Goal: Navigation & Orientation: Find specific page/section

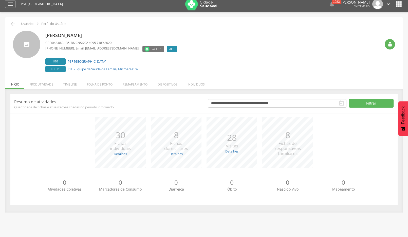
scroll to position [15, 0]
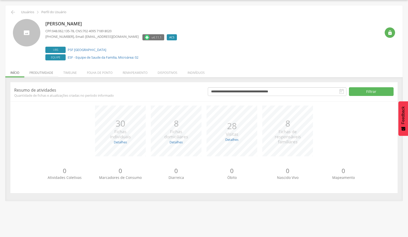
click at [46, 72] on li "Produtividade" at bounding box center [41, 71] width 34 height 12
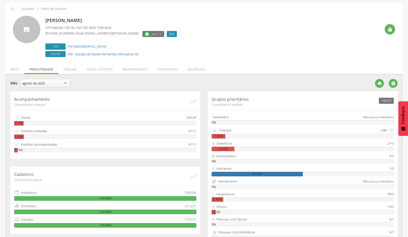
scroll to position [18, 0]
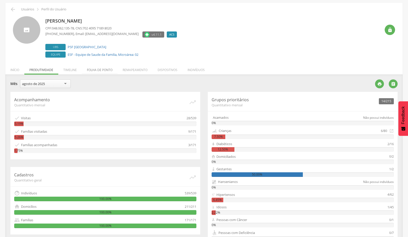
click at [94, 73] on li "Folha de ponto" at bounding box center [100, 69] width 36 height 12
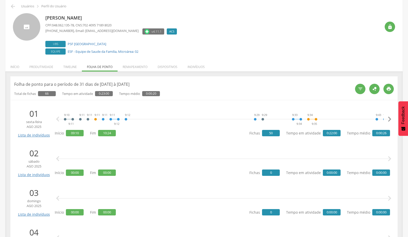
scroll to position [0, 0]
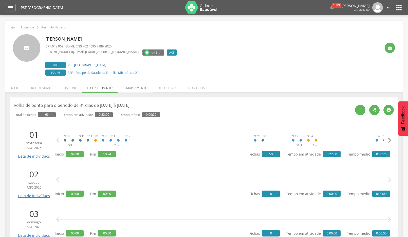
click at [136, 89] on li "Remapeamento" at bounding box center [135, 87] width 35 height 12
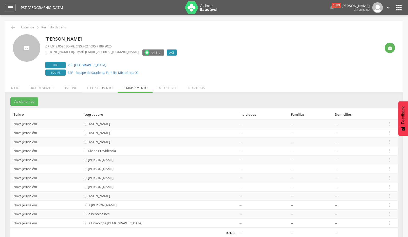
click at [106, 86] on li "Folha de ponto" at bounding box center [100, 87] width 36 height 12
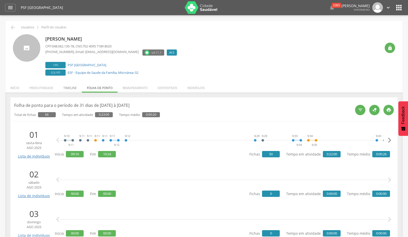
click at [76, 89] on li "Timeline" at bounding box center [70, 87] width 24 height 12
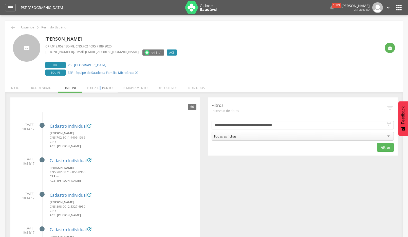
click at [101, 85] on li "Folha de ponto" at bounding box center [100, 87] width 36 height 12
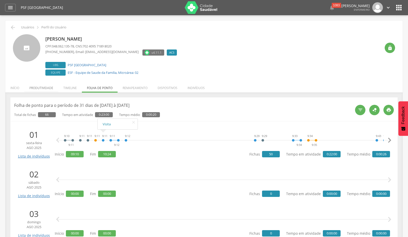
click at [49, 84] on li "Produtividade" at bounding box center [41, 87] width 34 height 12
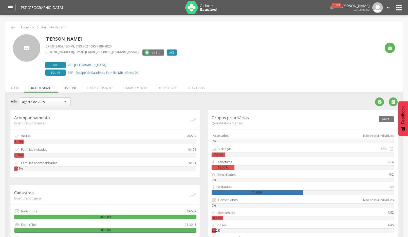
click at [69, 91] on li "Timeline" at bounding box center [70, 87] width 24 height 12
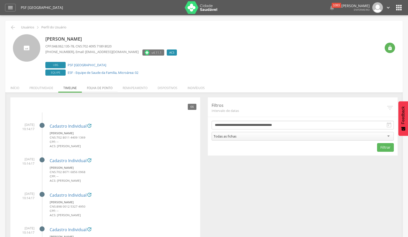
click at [92, 90] on li "Folha de ponto" at bounding box center [100, 87] width 36 height 12
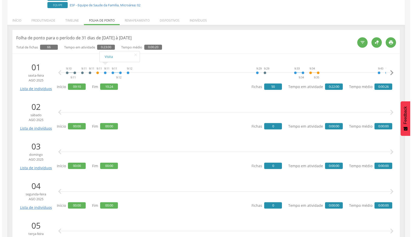
scroll to position [76, 0]
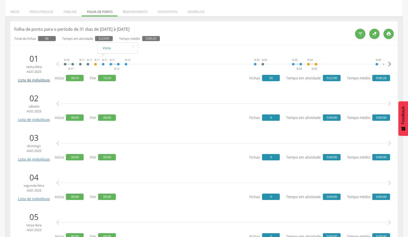
click at [44, 76] on link "Lista de indivíduos" at bounding box center [34, 78] width 34 height 9
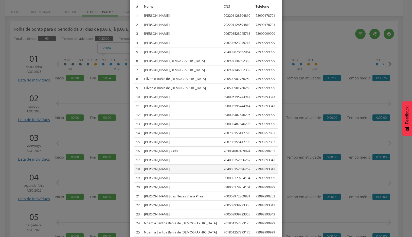
scroll to position [0, 0]
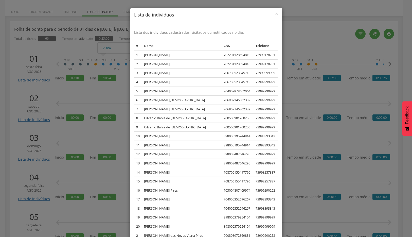
click at [301, 101] on div "× Lista de indivíduos Lista dos indivíduos cadastrados, visitados ou notificado…" at bounding box center [206, 118] width 412 height 237
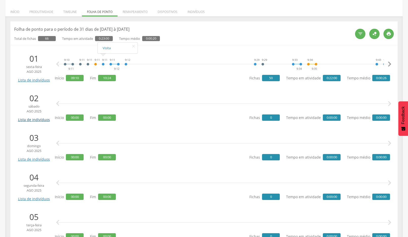
click at [34, 119] on link "Lista de indivíduos" at bounding box center [34, 117] width 34 height 9
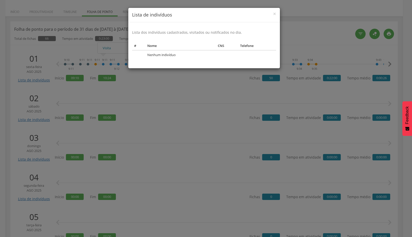
click at [310, 31] on div "× Lista de indivíduos Lista dos indivíduos cadastrados, visitados ou notificado…" at bounding box center [206, 118] width 412 height 237
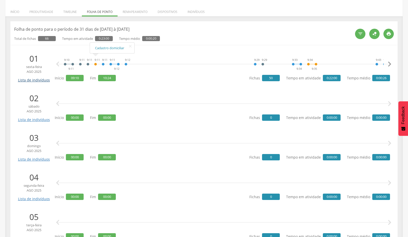
click at [32, 80] on link "Lista de indivíduos" at bounding box center [34, 78] width 34 height 9
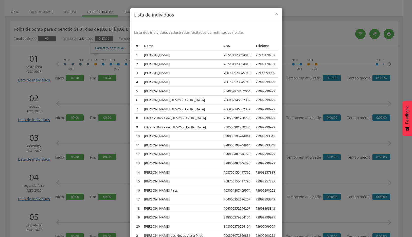
click at [275, 12] on span "×" at bounding box center [276, 13] width 3 height 7
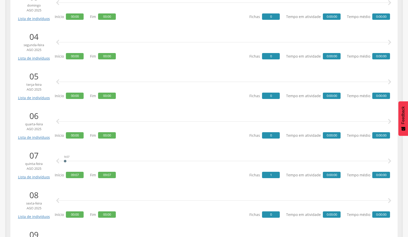
scroll to position [228, 0]
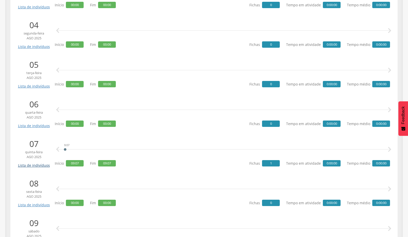
click at [45, 164] on link "Lista de indivíduos" at bounding box center [34, 163] width 34 height 9
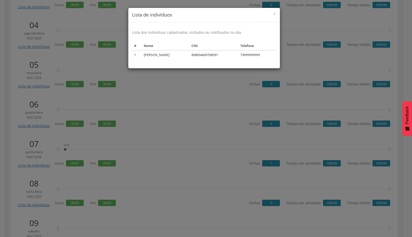
click at [268, 15] on h4 "Lista de indivíduos" at bounding box center [204, 15] width 144 height 7
click at [272, 15] on h4 "Lista de indivíduos" at bounding box center [204, 15] width 144 height 7
click at [274, 14] on span "×" at bounding box center [274, 13] width 3 height 7
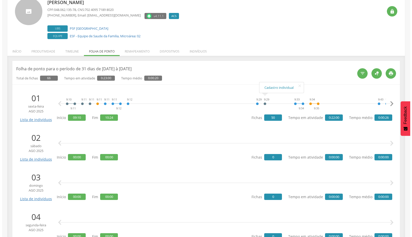
scroll to position [0, 0]
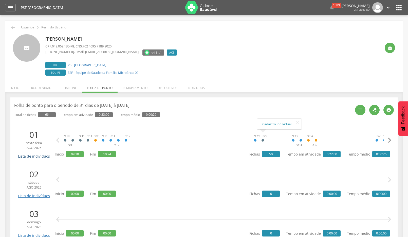
click at [45, 155] on link "Lista de indivíduos" at bounding box center [34, 154] width 34 height 9
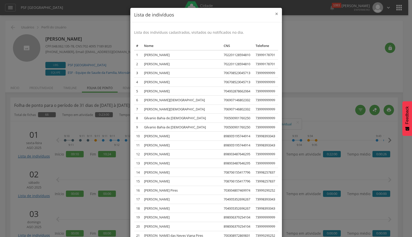
click at [275, 12] on span "×" at bounding box center [276, 13] width 3 height 7
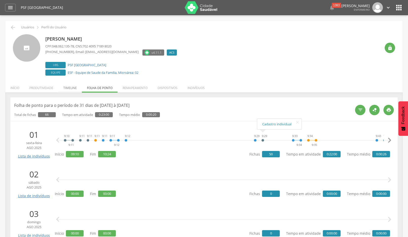
click at [66, 90] on li "Timeline" at bounding box center [70, 87] width 24 height 12
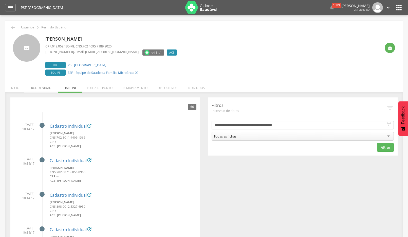
click at [48, 89] on li "Produtividade" at bounding box center [41, 87] width 34 height 12
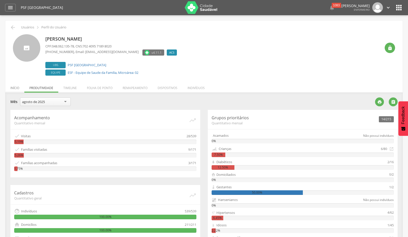
click at [14, 86] on li "Início" at bounding box center [14, 87] width 19 height 12
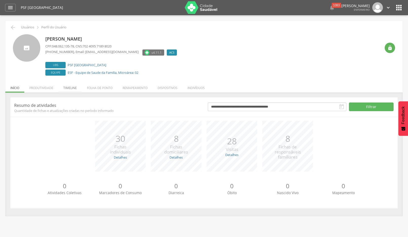
click at [68, 85] on li "Timeline" at bounding box center [70, 87] width 24 height 12
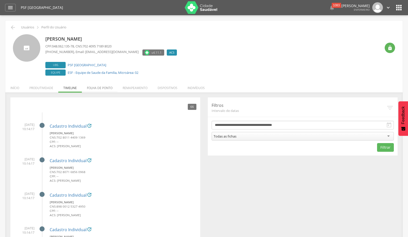
click at [100, 88] on li "Folha de ponto" at bounding box center [100, 87] width 36 height 12
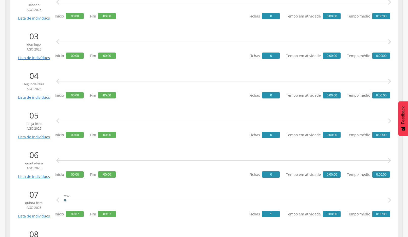
scroll to position [152, 0]
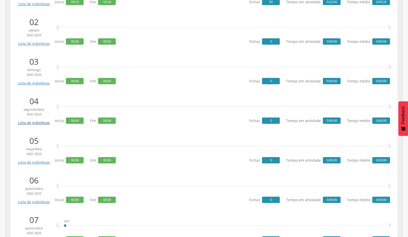
click at [47, 123] on link "Lista de indivíduos" at bounding box center [34, 120] width 34 height 9
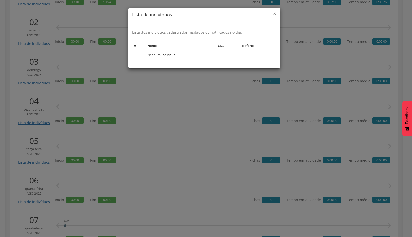
click at [275, 12] on span "×" at bounding box center [274, 13] width 3 height 7
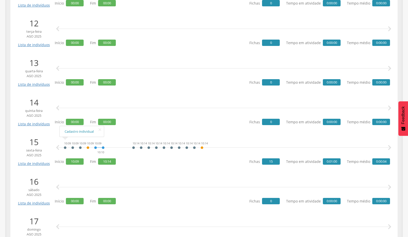
scroll to position [558, 0]
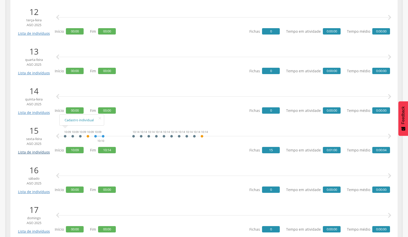
click at [42, 153] on link "Lista de indivíduos" at bounding box center [34, 150] width 34 height 9
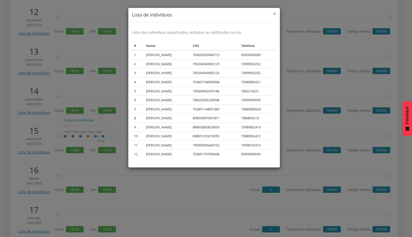
click at [274, 14] on span "×" at bounding box center [274, 13] width 3 height 7
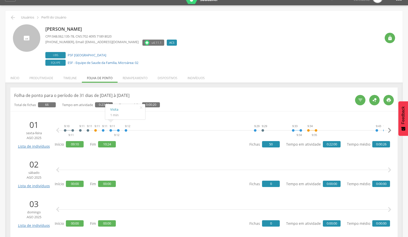
scroll to position [0, 0]
